Goal: Task Accomplishment & Management: Manage account settings

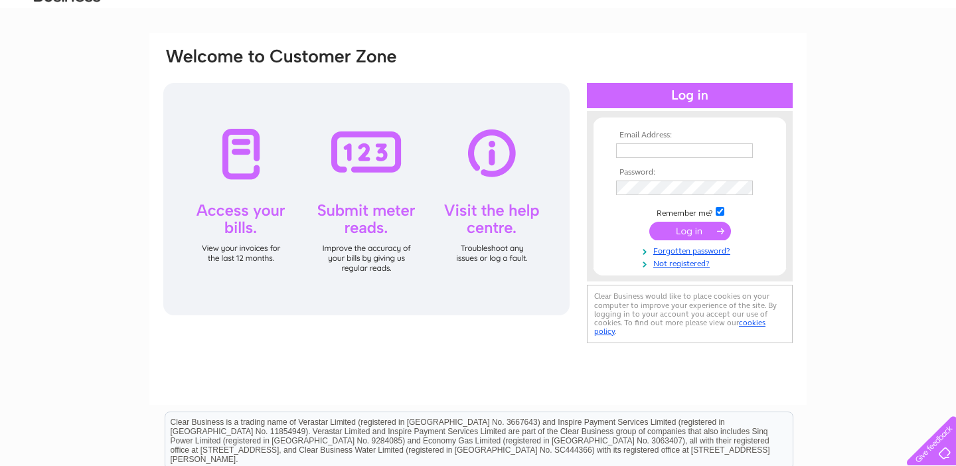
scroll to position [86, 0]
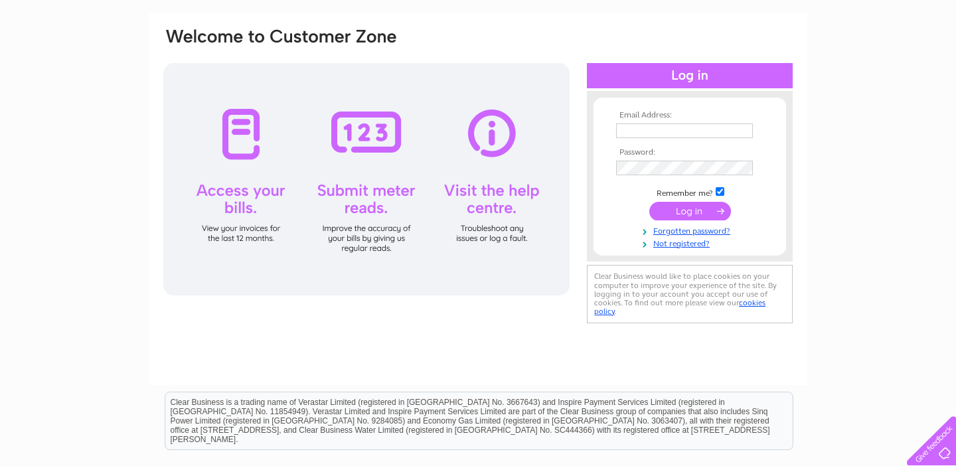
type input "[EMAIL_ADDRESS][DOMAIN_NAME]"
click at [693, 210] on input "submit" at bounding box center [690, 211] width 82 height 19
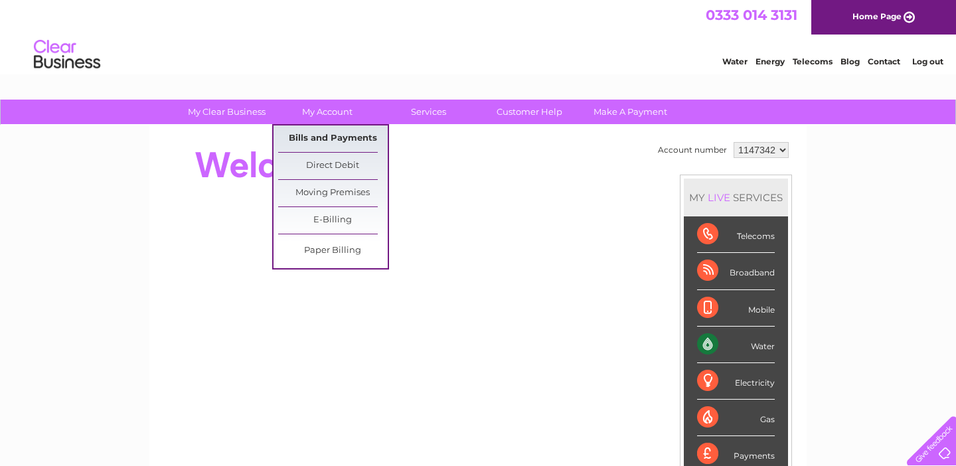
click at [332, 140] on link "Bills and Payments" at bounding box center [332, 138] width 109 height 27
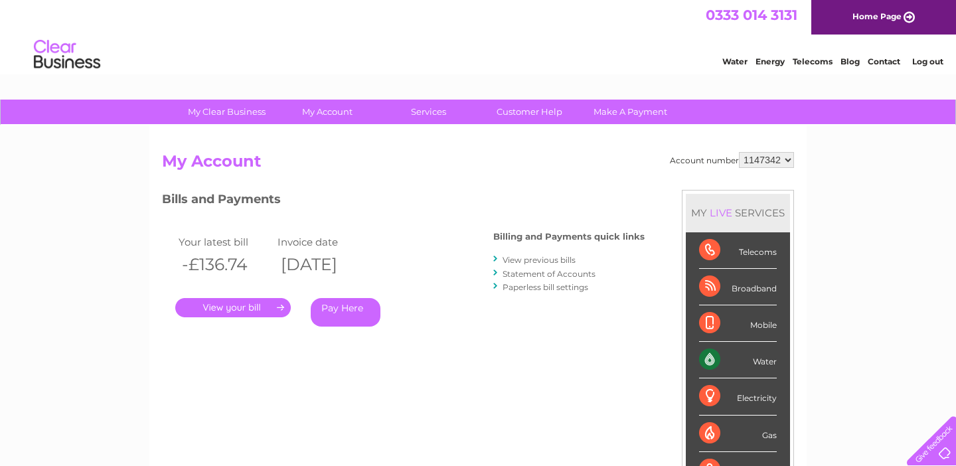
click at [257, 305] on link "." at bounding box center [232, 307] width 115 height 19
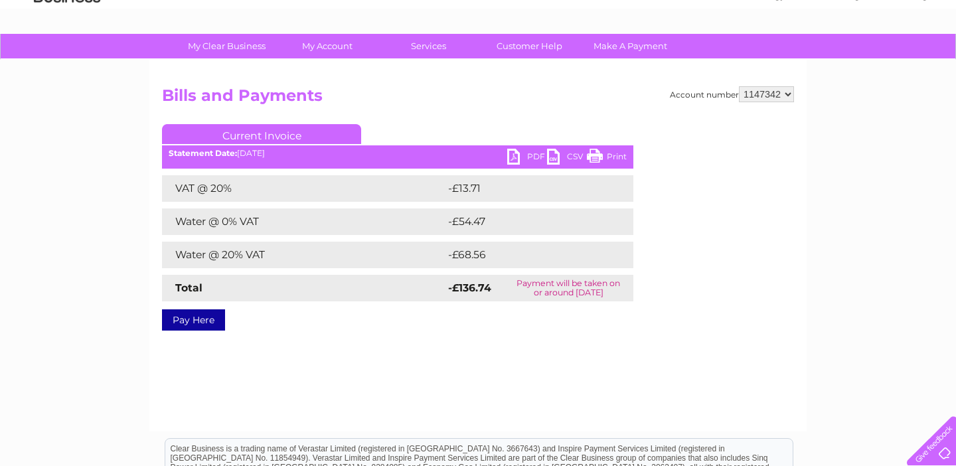
scroll to position [67, 0]
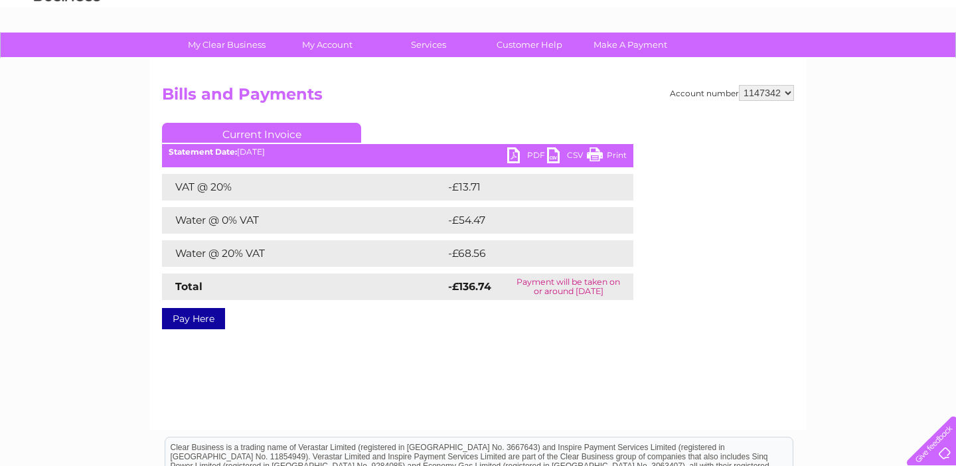
click at [528, 153] on link "PDF" at bounding box center [527, 156] width 40 height 19
